Goal: Navigation & Orientation: Find specific page/section

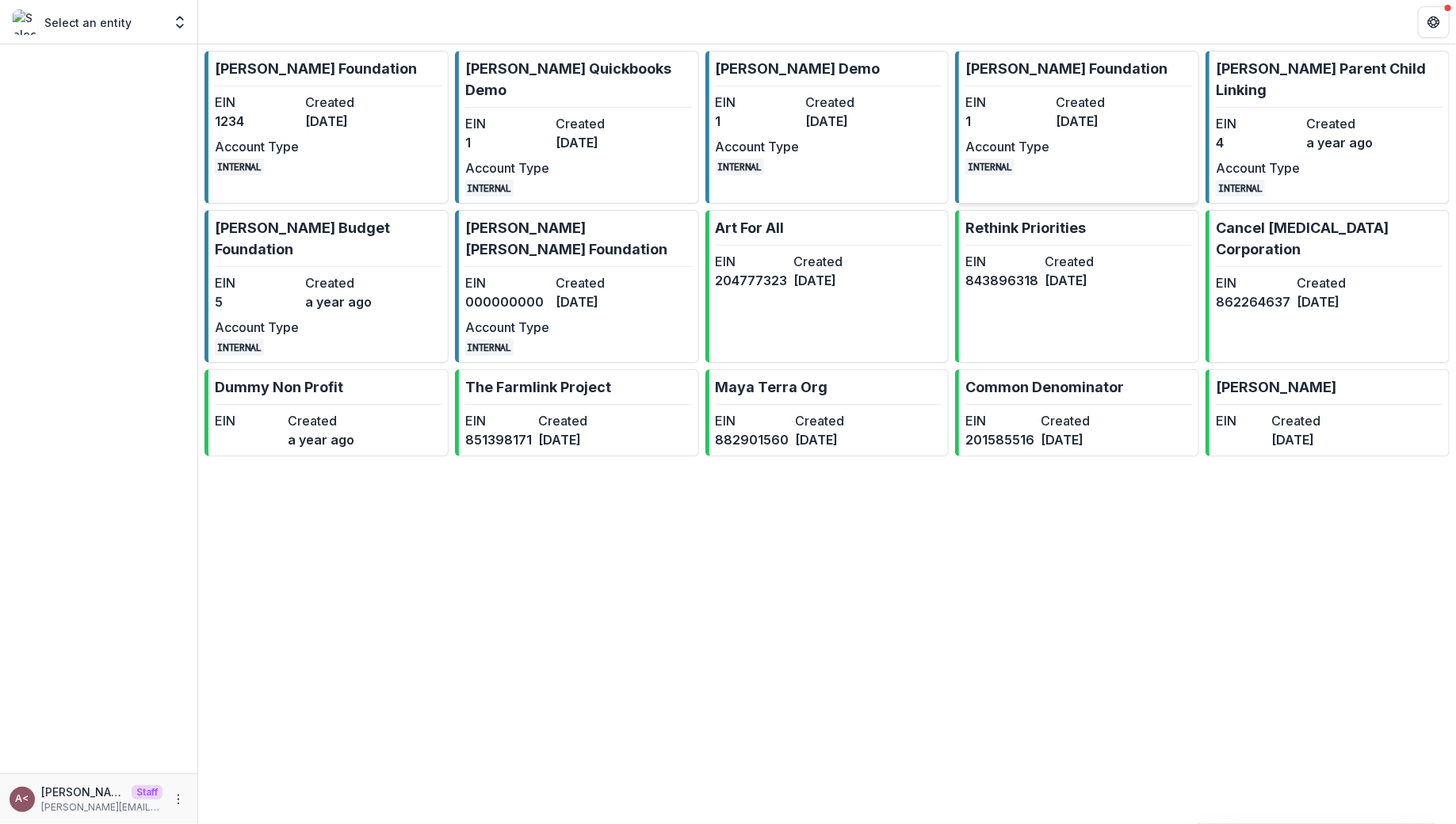
click at [1131, 127] on dd "[DATE]" at bounding box center [1097, 120] width 84 height 19
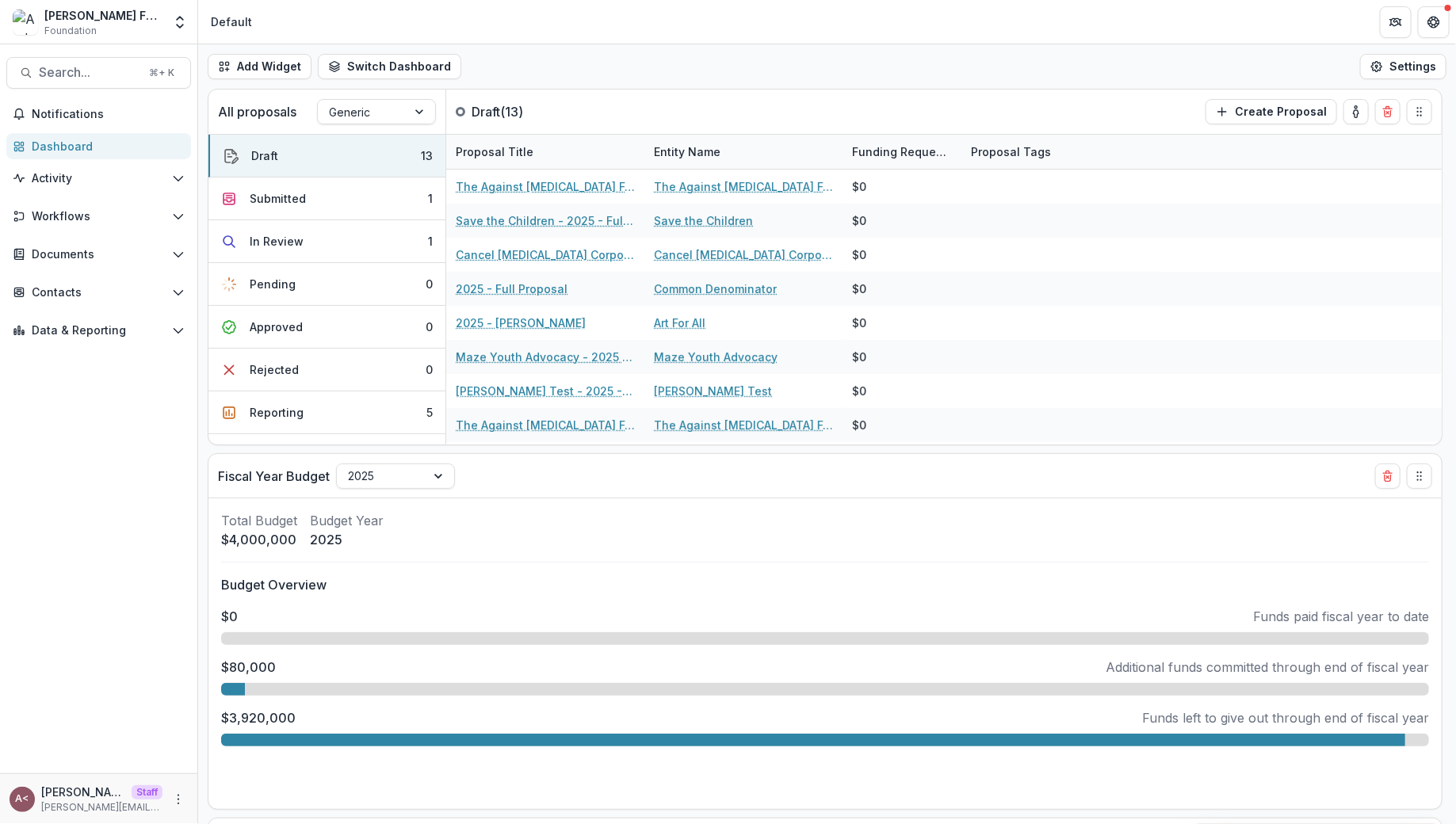
click at [798, 79] on div "Add Widget Switch Dashboard Default Standard Dashboard New Dashboard Settings" at bounding box center [827, 66] width 1258 height 44
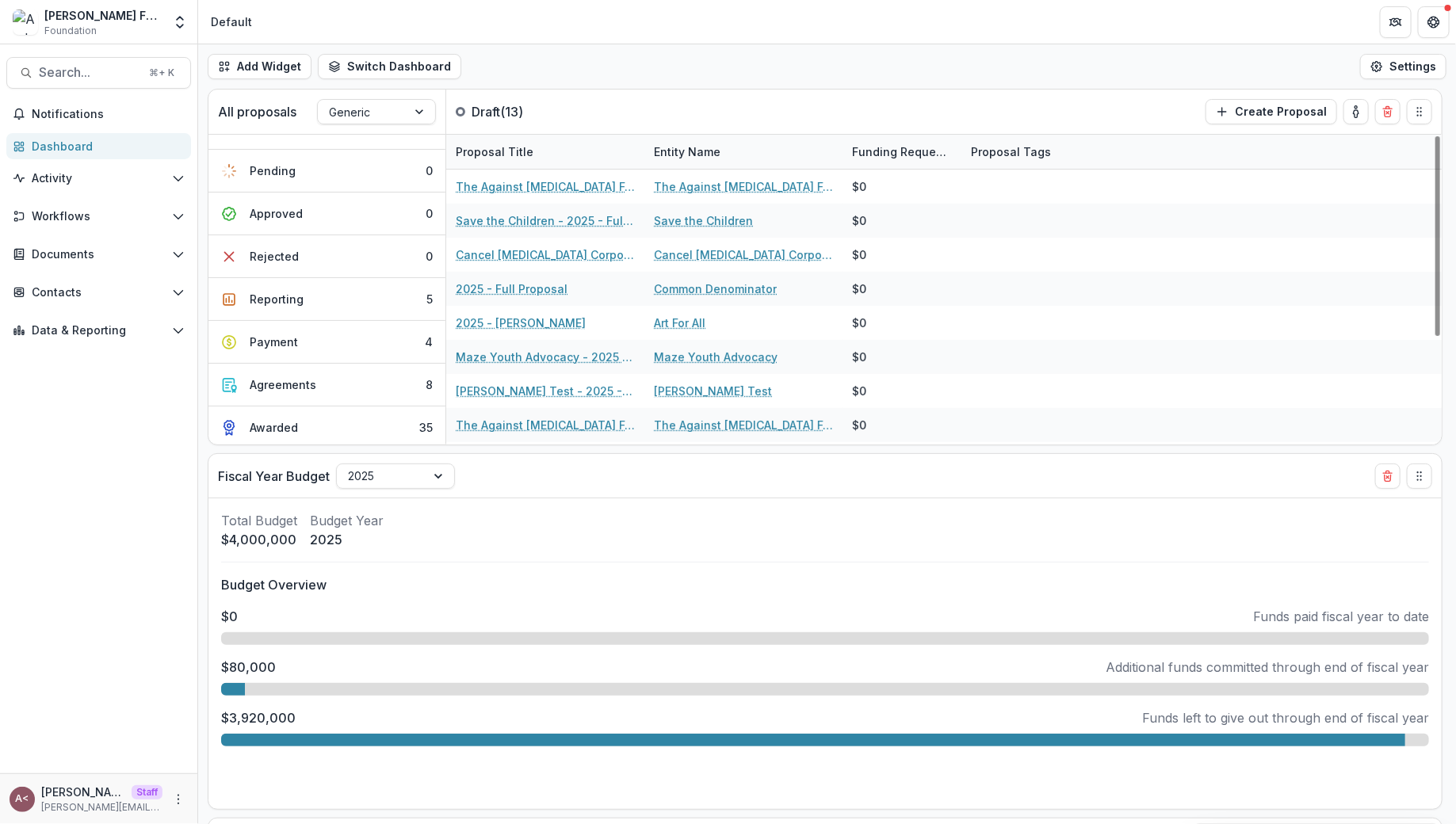
click at [636, 70] on div "Add Widget Switch Dashboard Default Standard Dashboard New Dashboard Settings" at bounding box center [827, 66] width 1258 height 44
click at [648, 56] on div "Add Widget Switch Dashboard Default Standard Dashboard New Dashboard Settings" at bounding box center [827, 66] width 1258 height 44
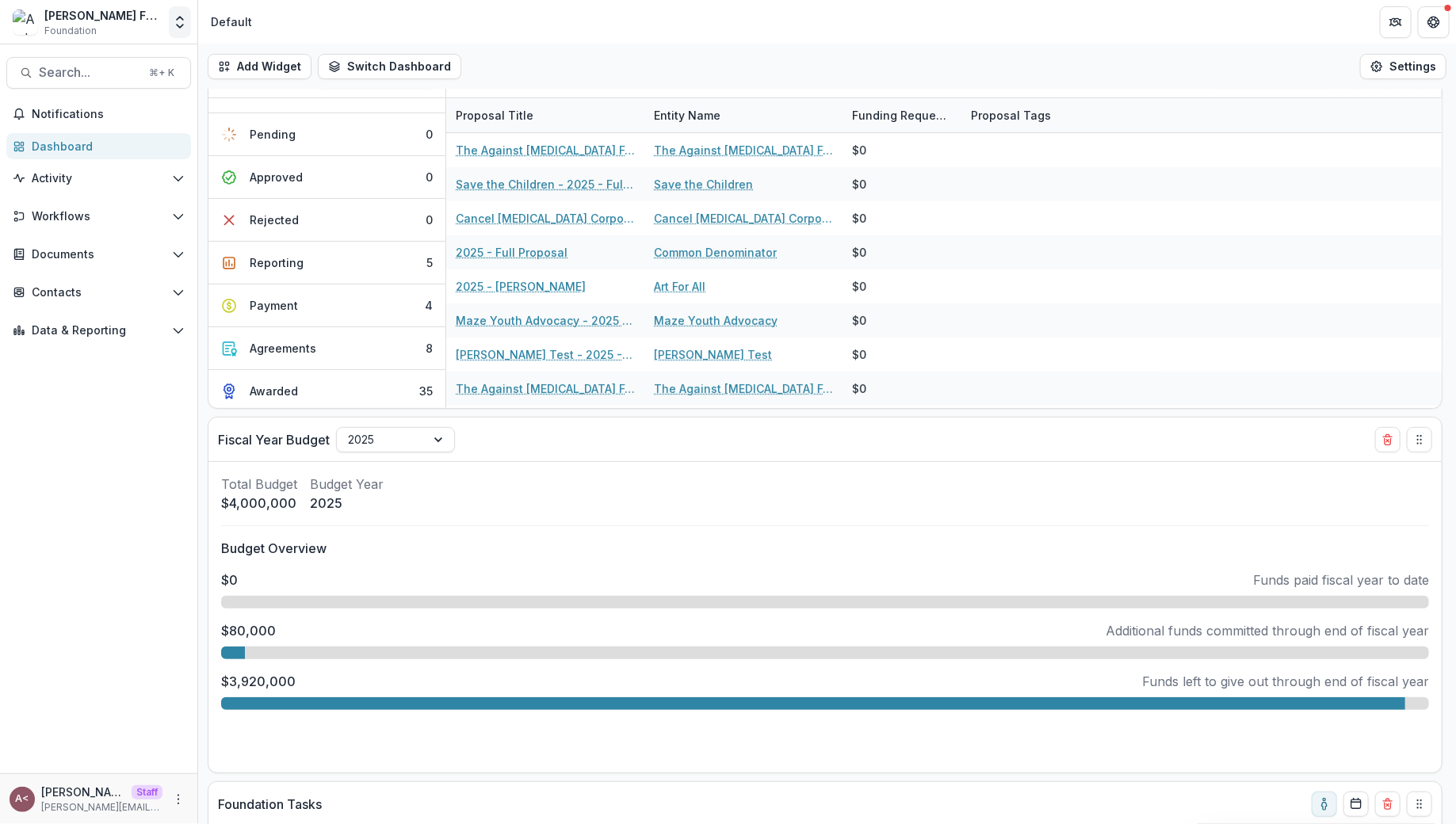
click at [184, 32] on button "Open entity switcher" at bounding box center [179, 22] width 22 height 32
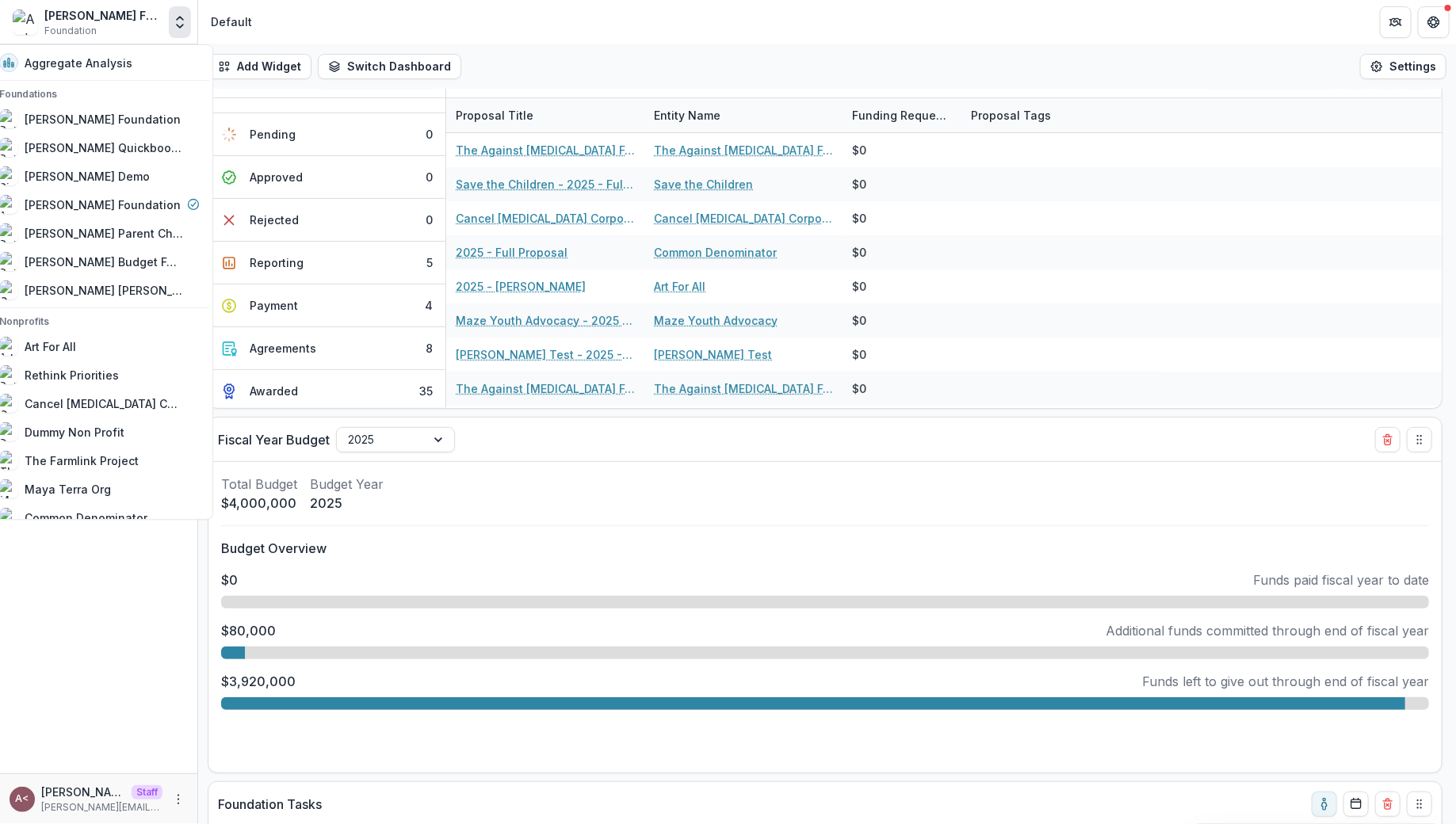
click at [174, 25] on icon "Open entity switcher" at bounding box center [179, 21] width 16 height 16
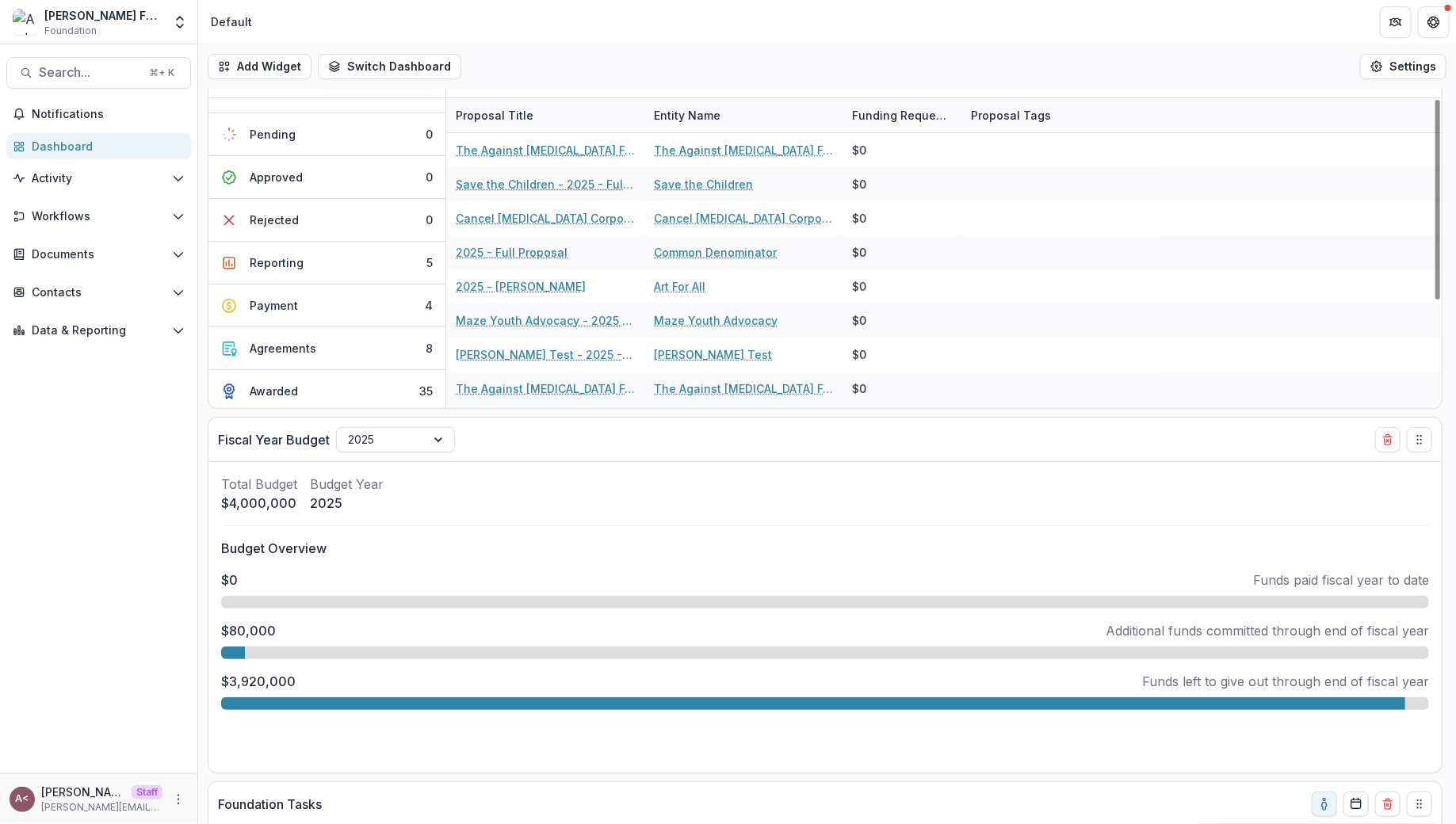
click at [799, 115] on div "Entity Name" at bounding box center [744, 115] width 198 height 34
click at [698, 48] on div "Add Widget Switch Dashboard Default Standard Dashboard New Dashboard Settings" at bounding box center [827, 66] width 1258 height 44
